Goal: Find specific page/section: Find specific page/section

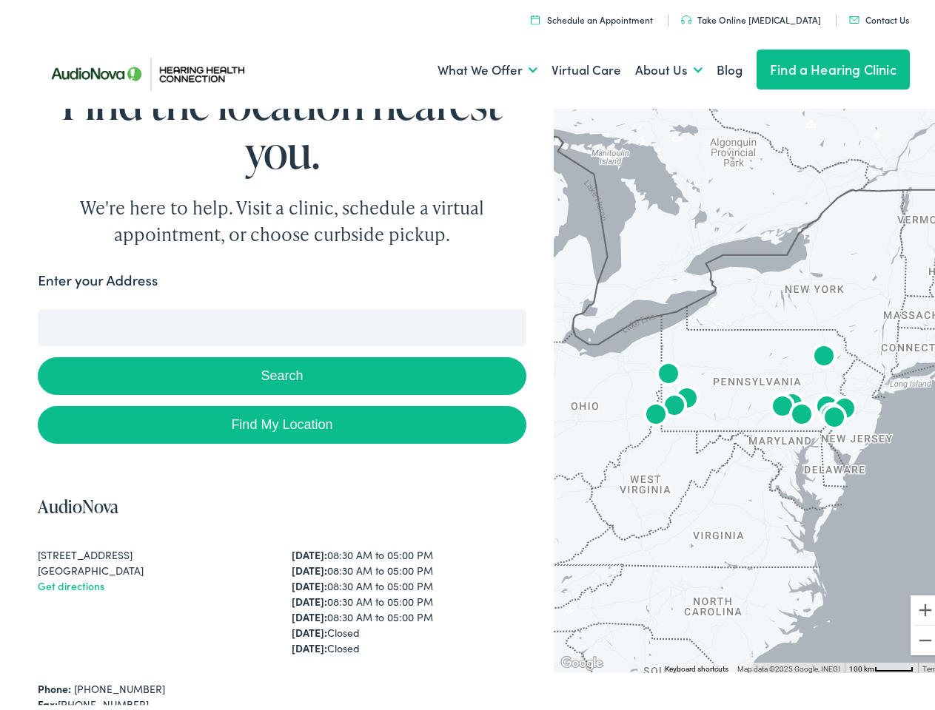
click at [467, 355] on button "Search" at bounding box center [282, 372] width 488 height 38
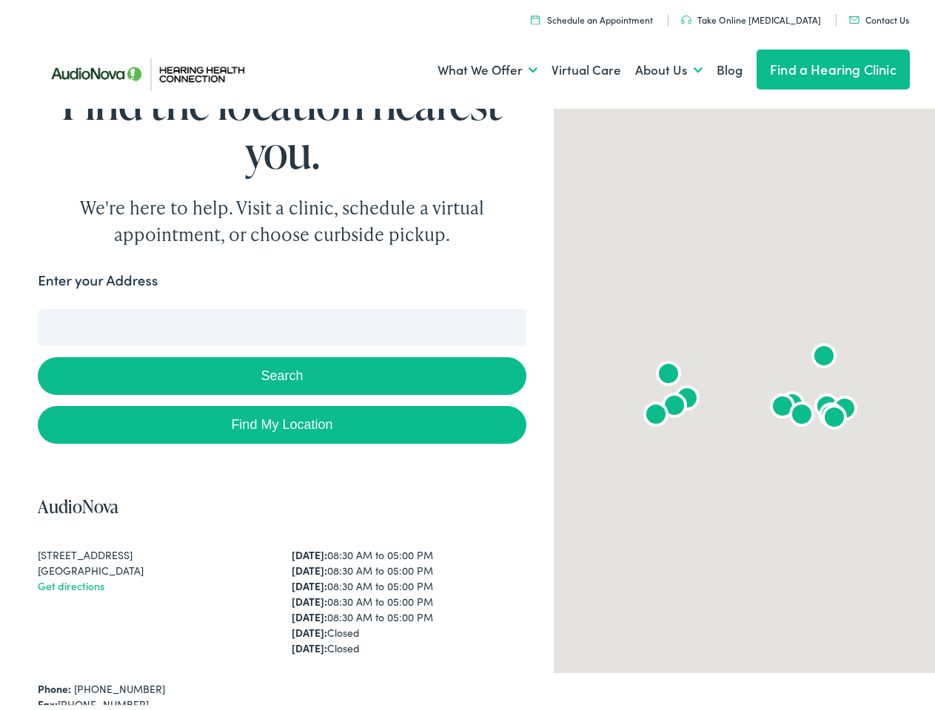
click at [474, 66] on link "What We Offer" at bounding box center [487, 65] width 100 height 55
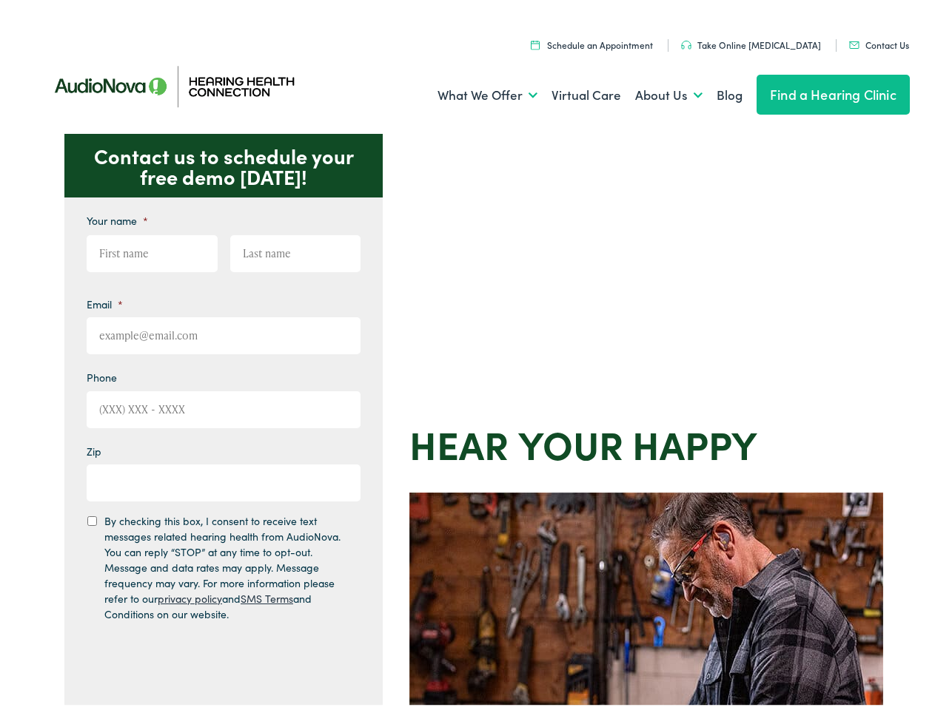
click at [467, 355] on div "Contact us to schedule your free demo today! Give us a call 888-480-2052 Email …" at bounding box center [473, 644] width 947 height 1029
click at [474, 91] on link "What We Offer" at bounding box center [487, 91] width 100 height 55
click at [653, 91] on link "About Us" at bounding box center [668, 91] width 67 height 55
